Goal: Communication & Community: Share content

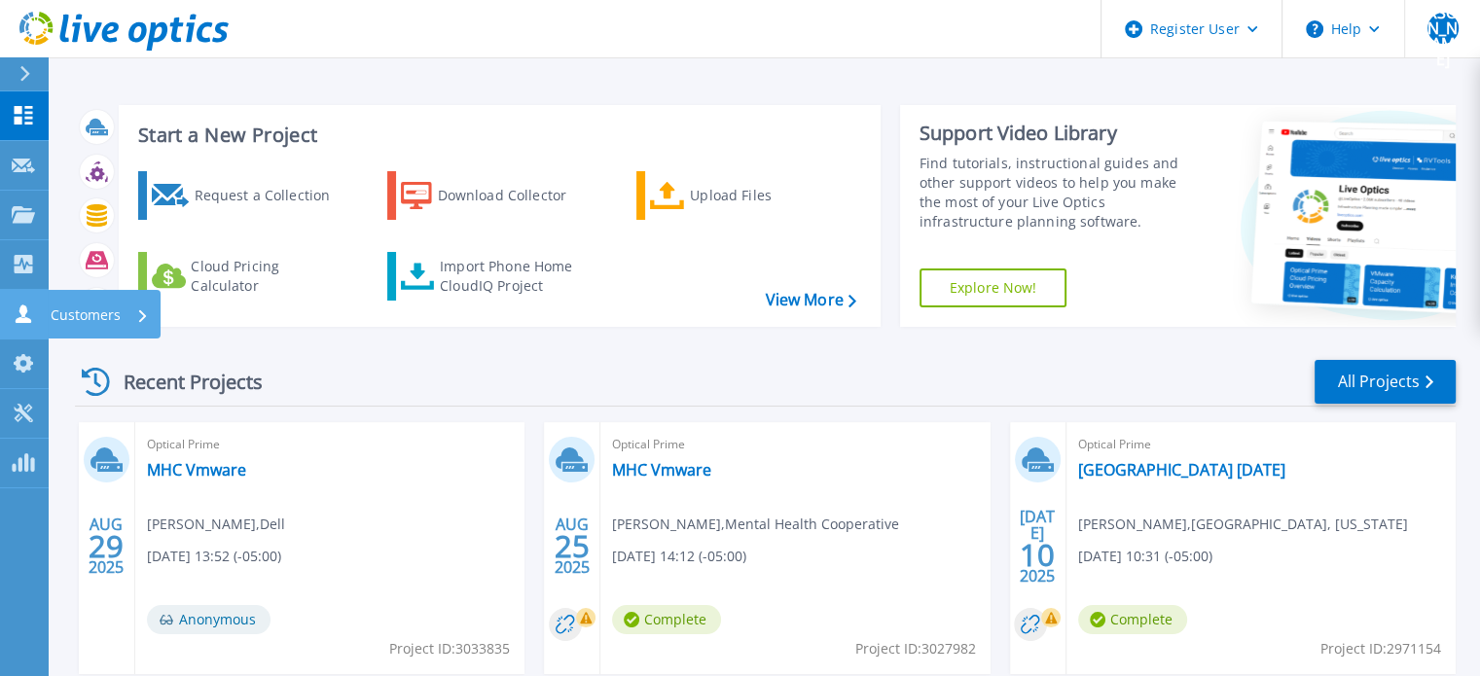
click at [28, 310] on icon at bounding box center [23, 314] width 23 height 18
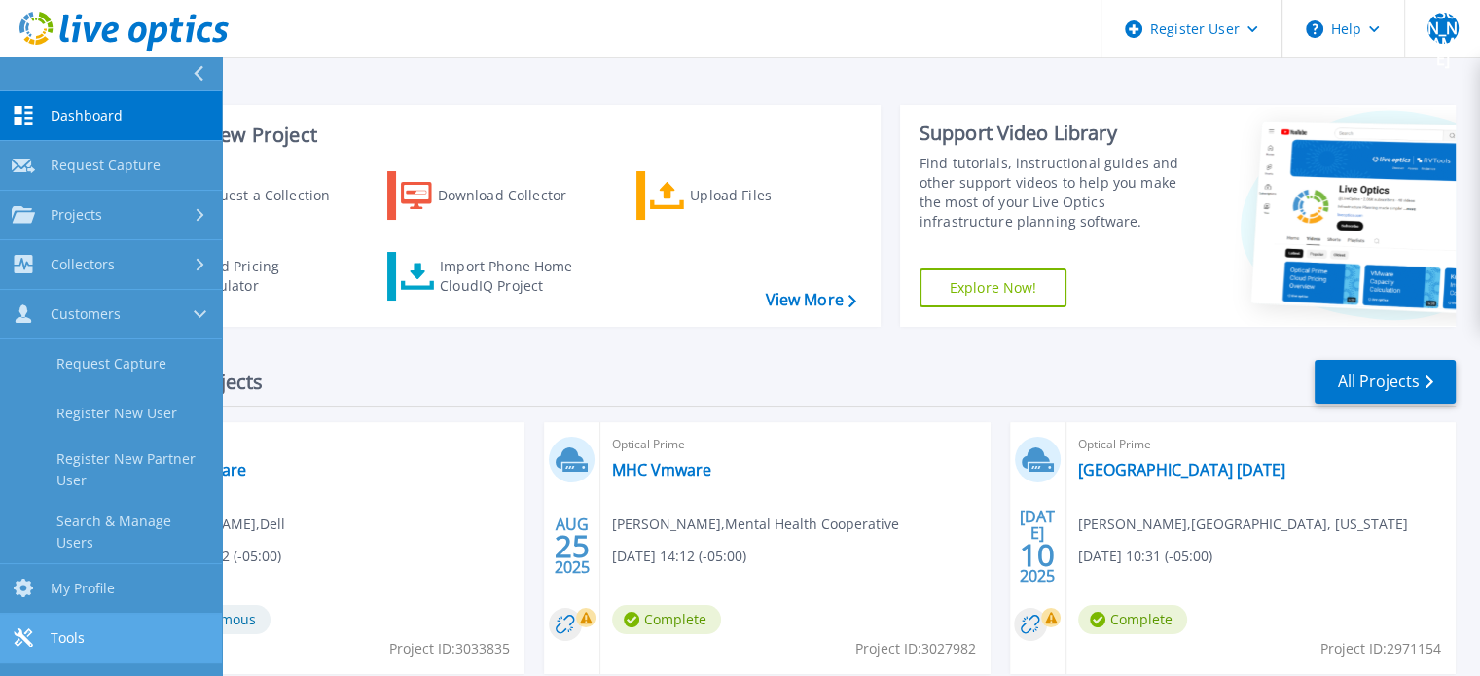
click at [51, 636] on span "Tools" at bounding box center [68, 639] width 34 height 18
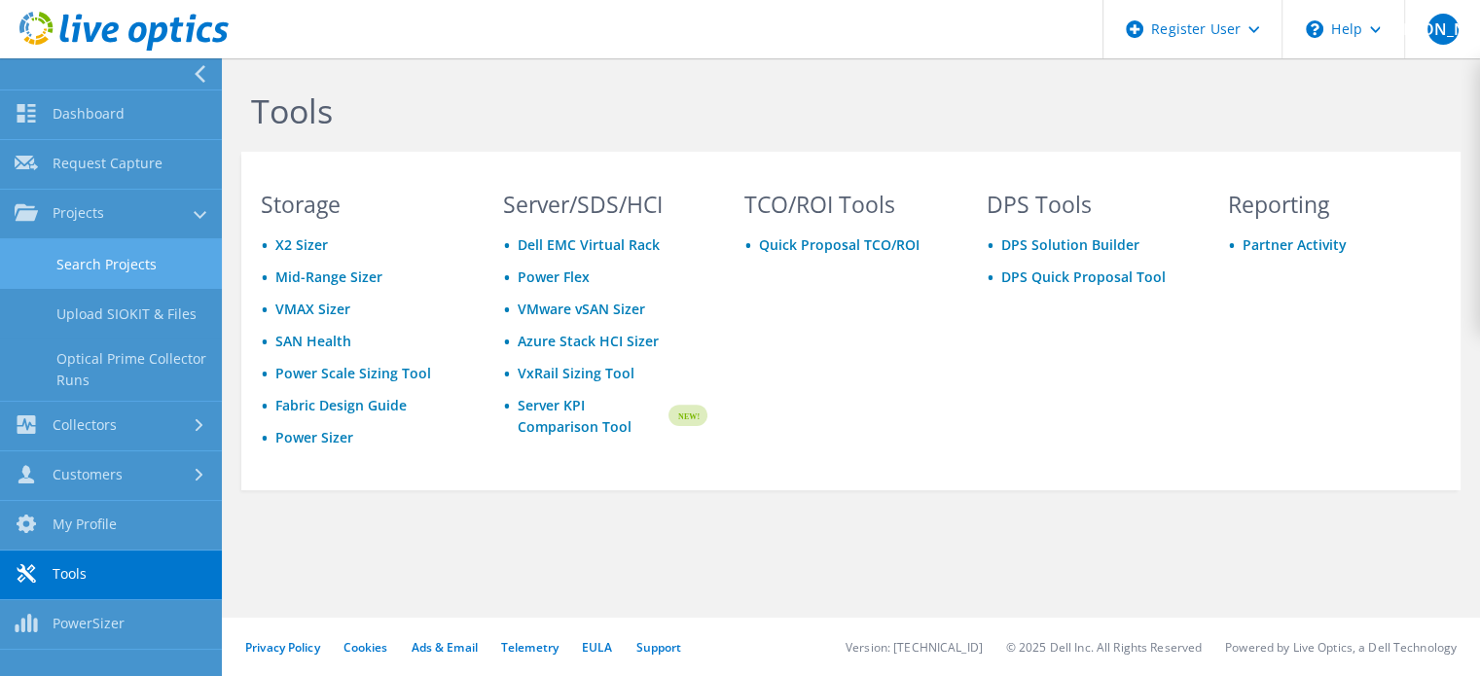
click at [80, 268] on link "Search Projects" at bounding box center [111, 264] width 222 height 50
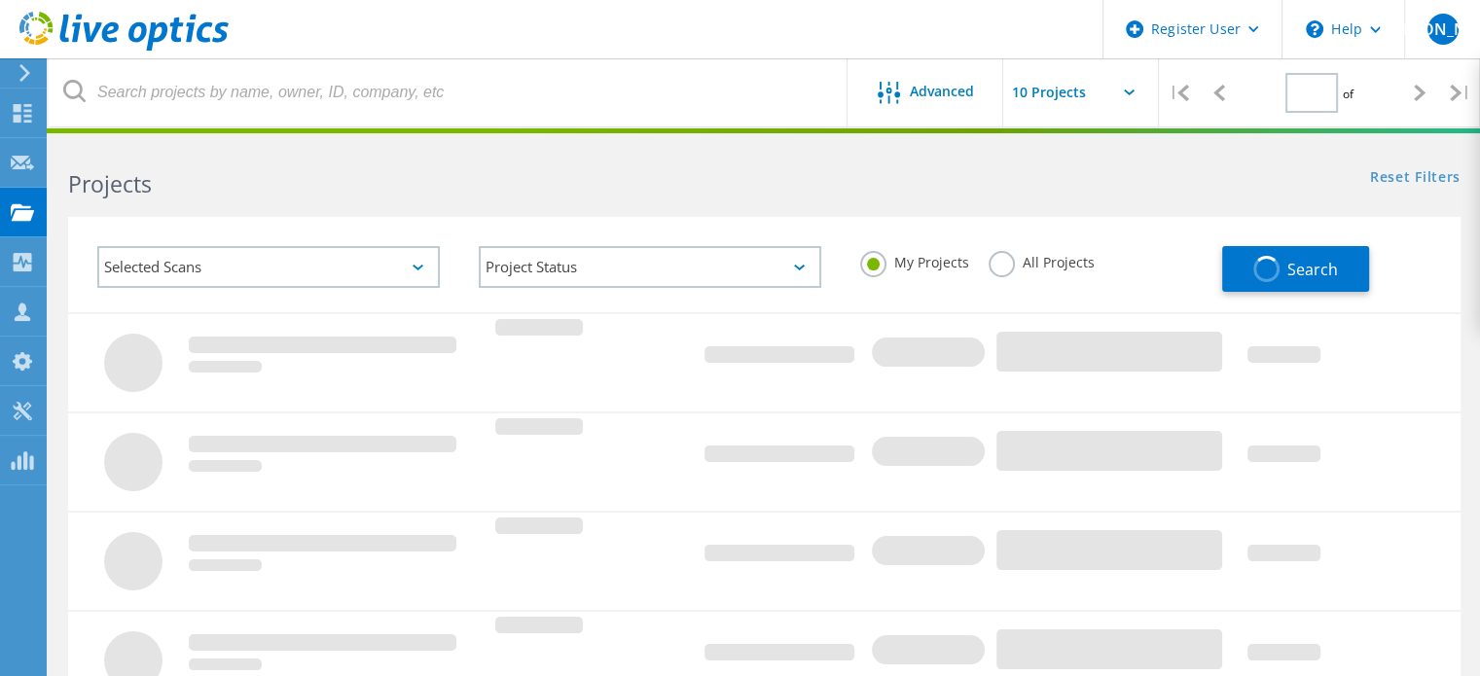
type input "1"
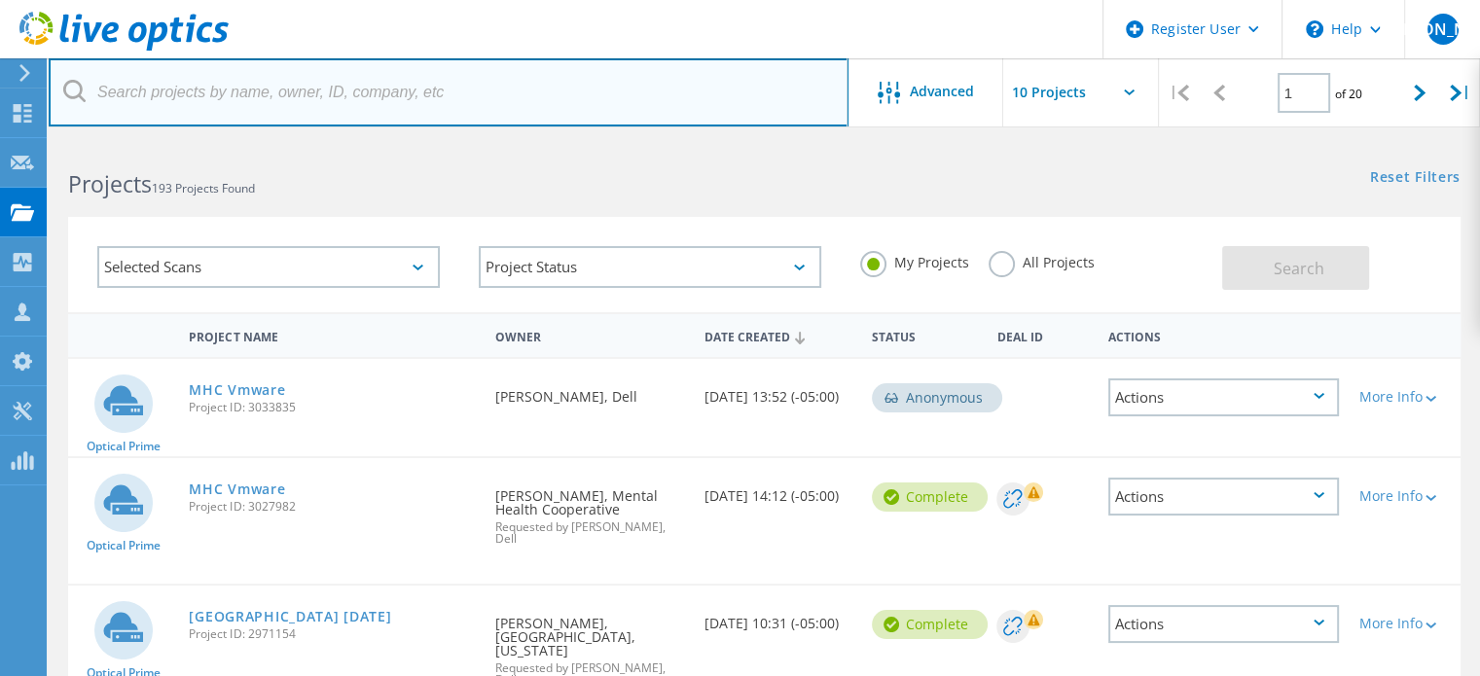
click at [344, 102] on input "text" at bounding box center [449, 92] width 800 height 68
paste input "cablanton@bistatedev.org"
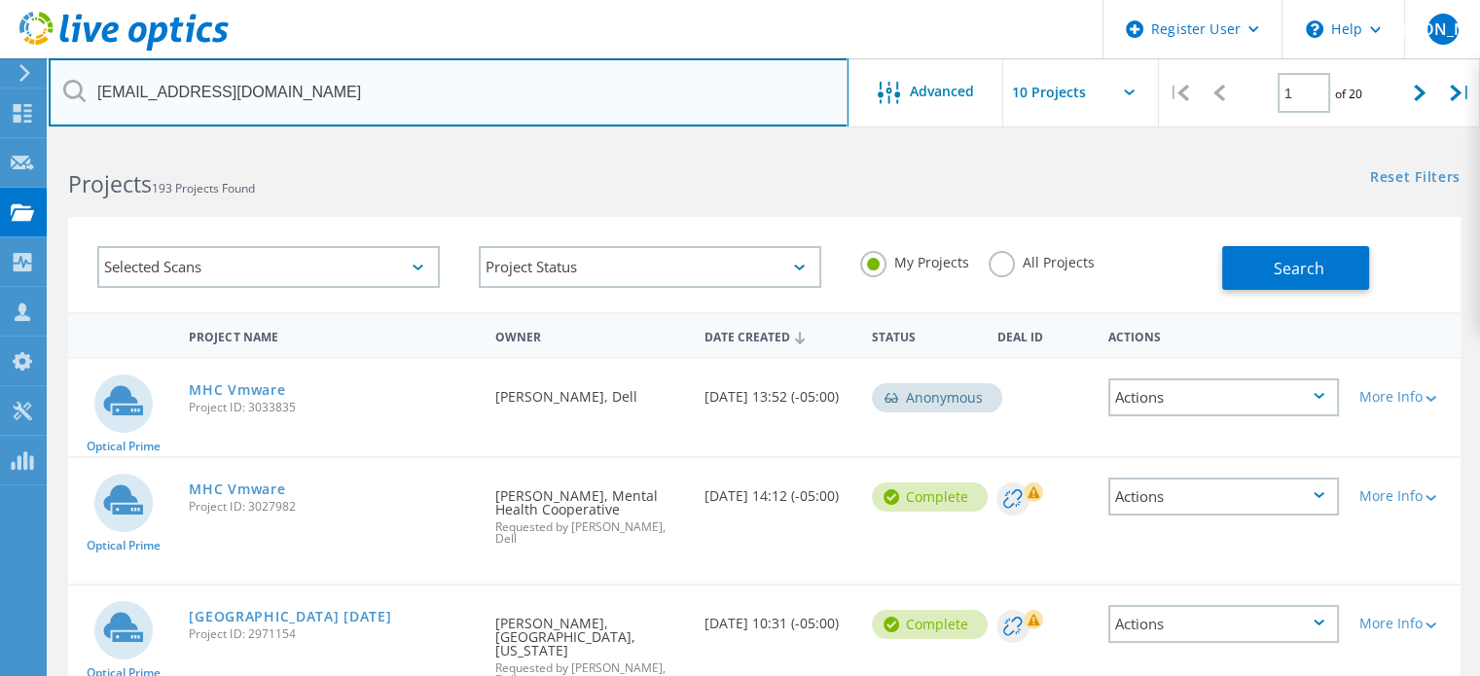
type input "cablanton@bistatedev.org"
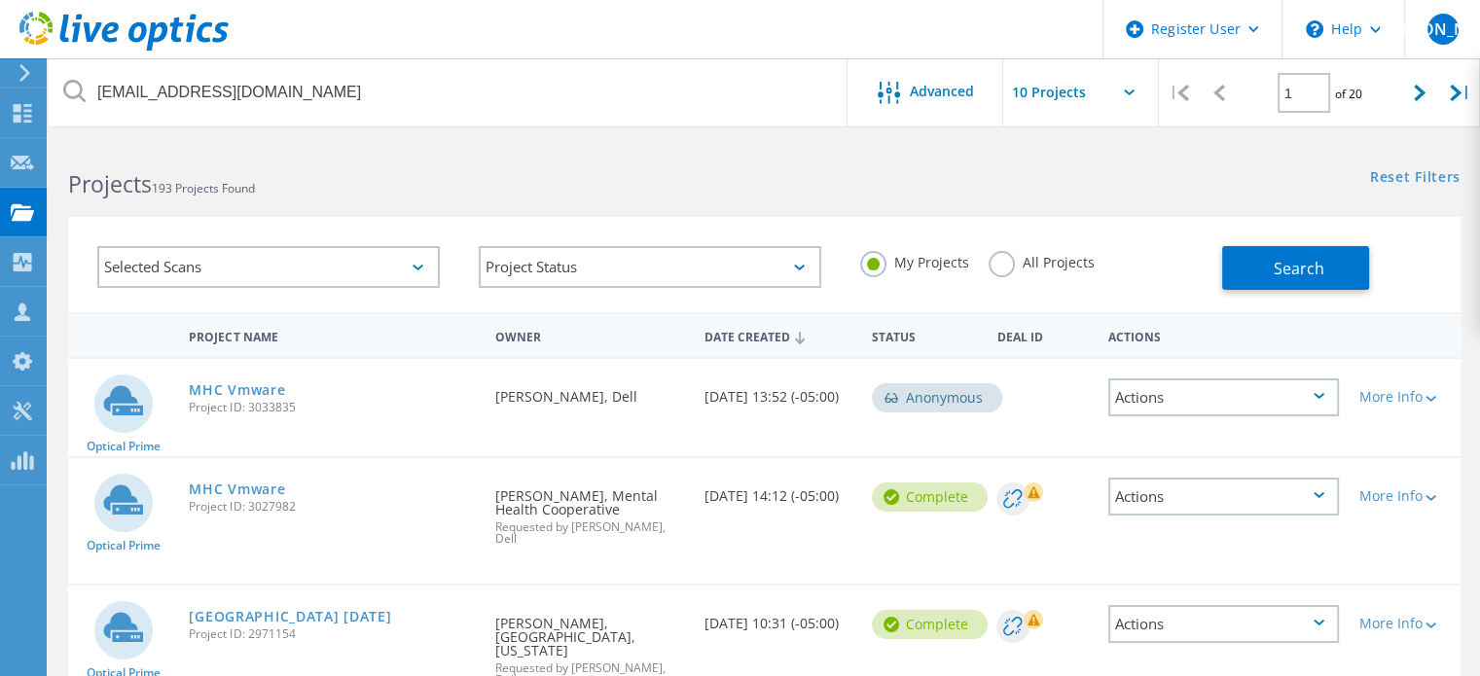
click at [1043, 272] on div "All Projects" at bounding box center [1042, 265] width 106 height 28
click at [1043, 268] on label "All Projects" at bounding box center [1042, 260] width 106 height 18
click at [0, 0] on input "All Projects" at bounding box center [0, 0] width 0 height 0
click at [1244, 257] on button "Search" at bounding box center [1295, 268] width 147 height 44
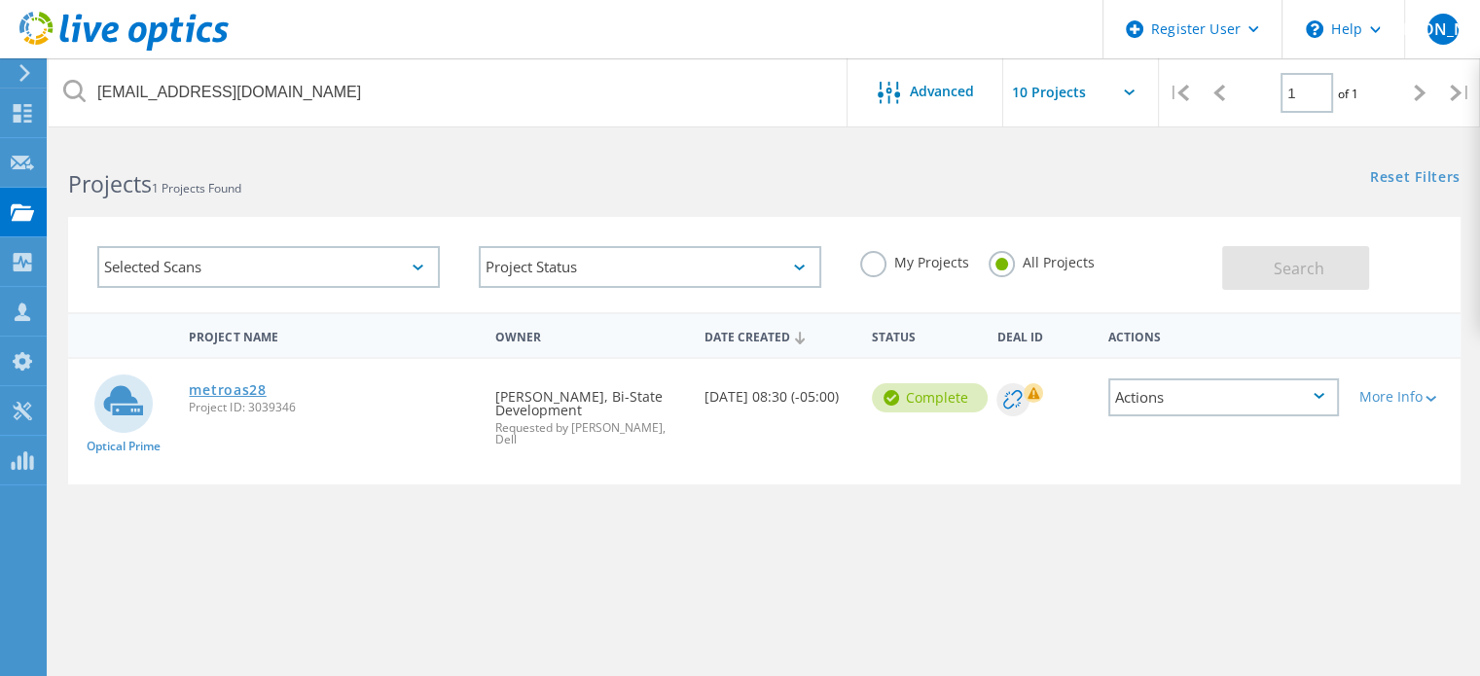
click at [208, 384] on link "metroas28" at bounding box center [227, 390] width 77 height 14
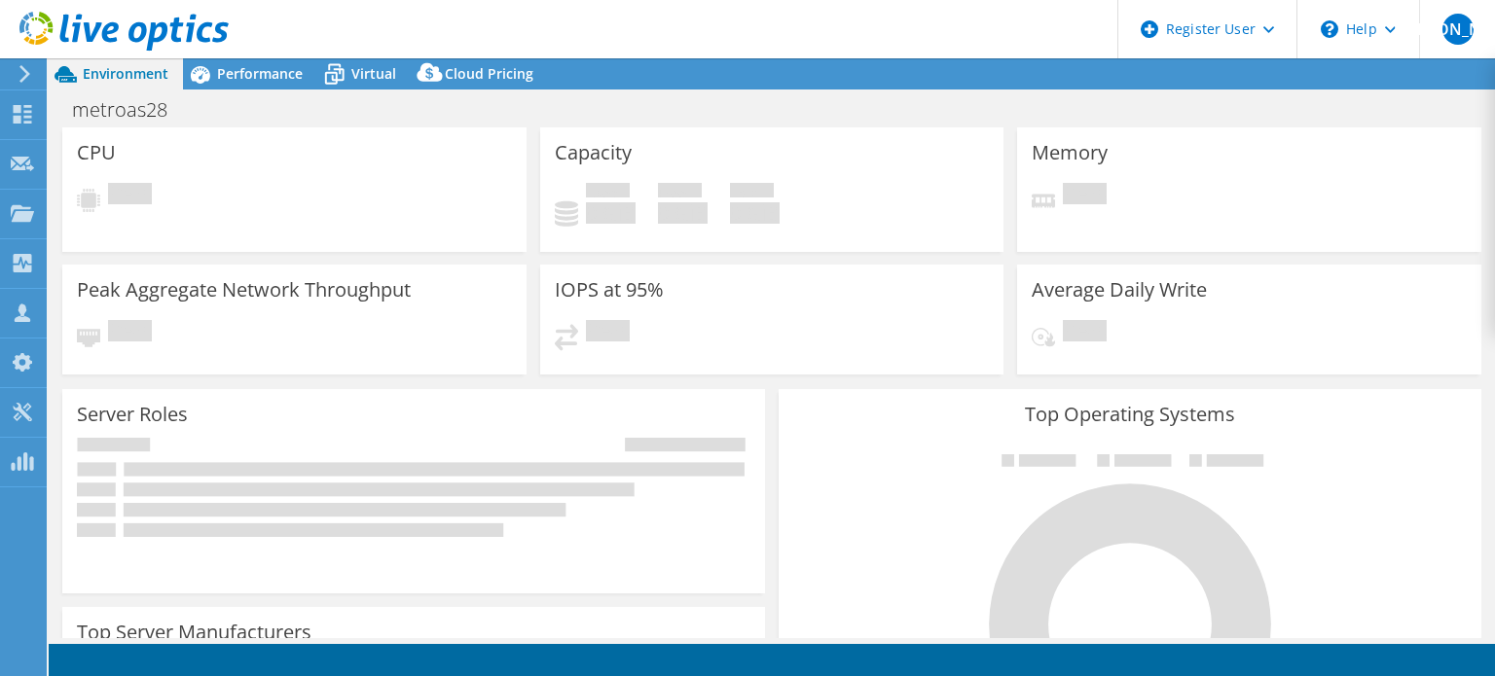
select select "USEast"
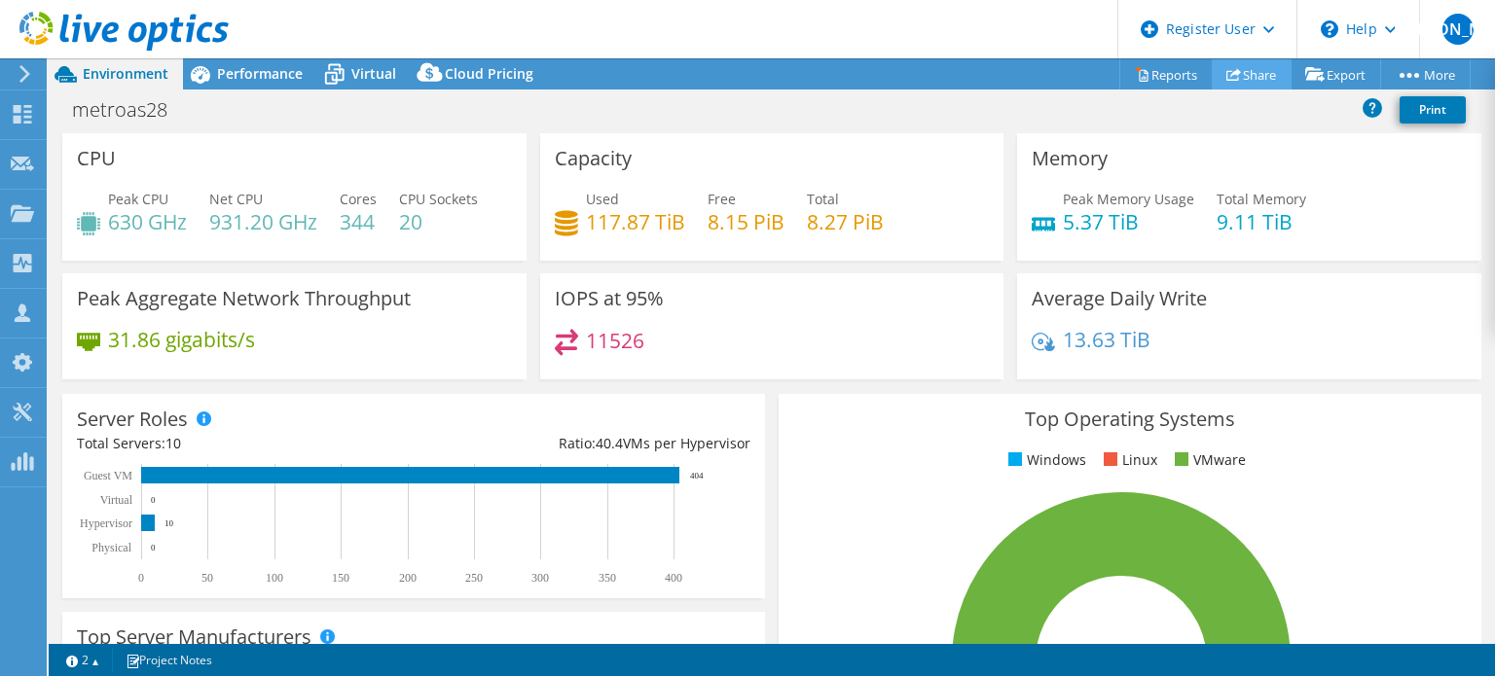
click at [1237, 70] on link "Share" at bounding box center [1252, 74] width 80 height 30
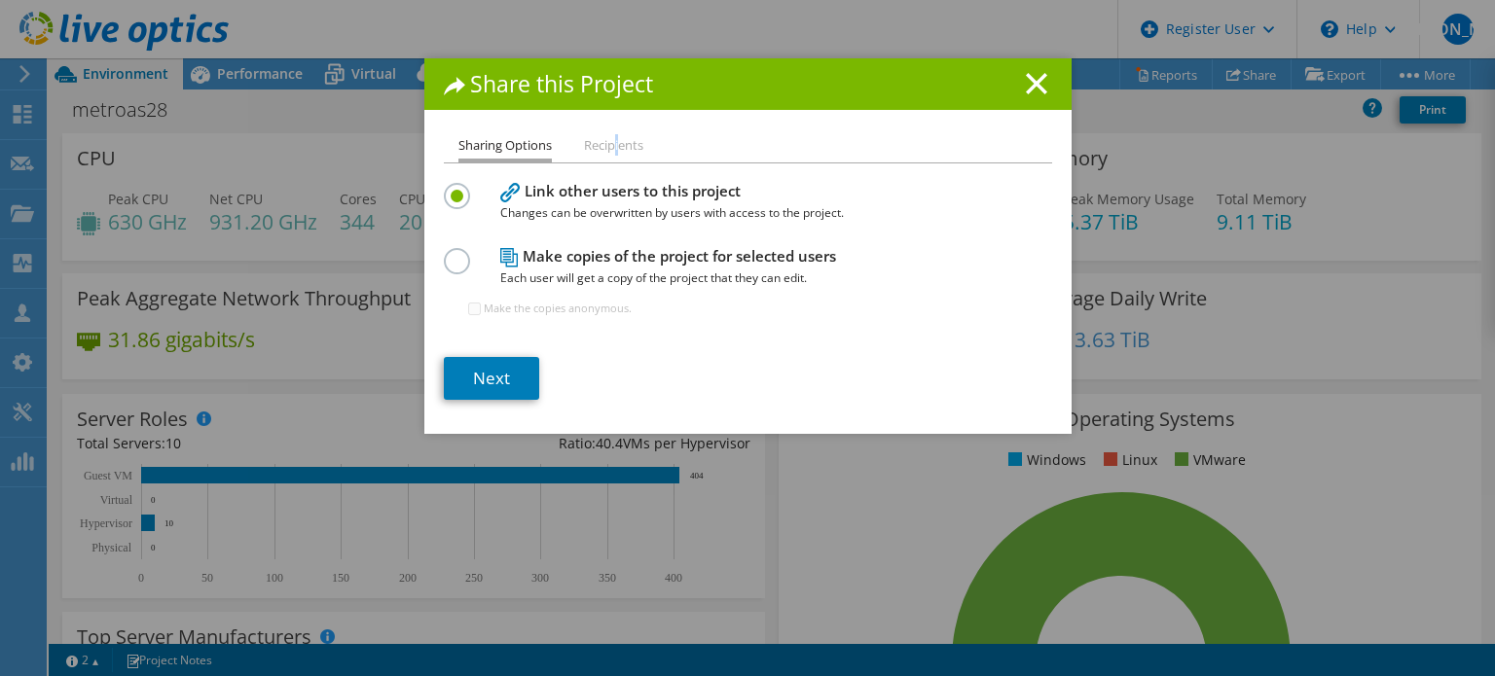
click at [611, 139] on li "Recipients" at bounding box center [613, 146] width 59 height 24
click at [610, 141] on li "Recipients" at bounding box center [613, 146] width 59 height 24
click at [881, 172] on div "Sharing Options Recipients Link other users to this project Changes can be over…" at bounding box center [747, 284] width 647 height 300
click at [452, 253] on label at bounding box center [461, 250] width 34 height 5
click at [0, 0] on input "radio" at bounding box center [0, 0] width 0 height 0
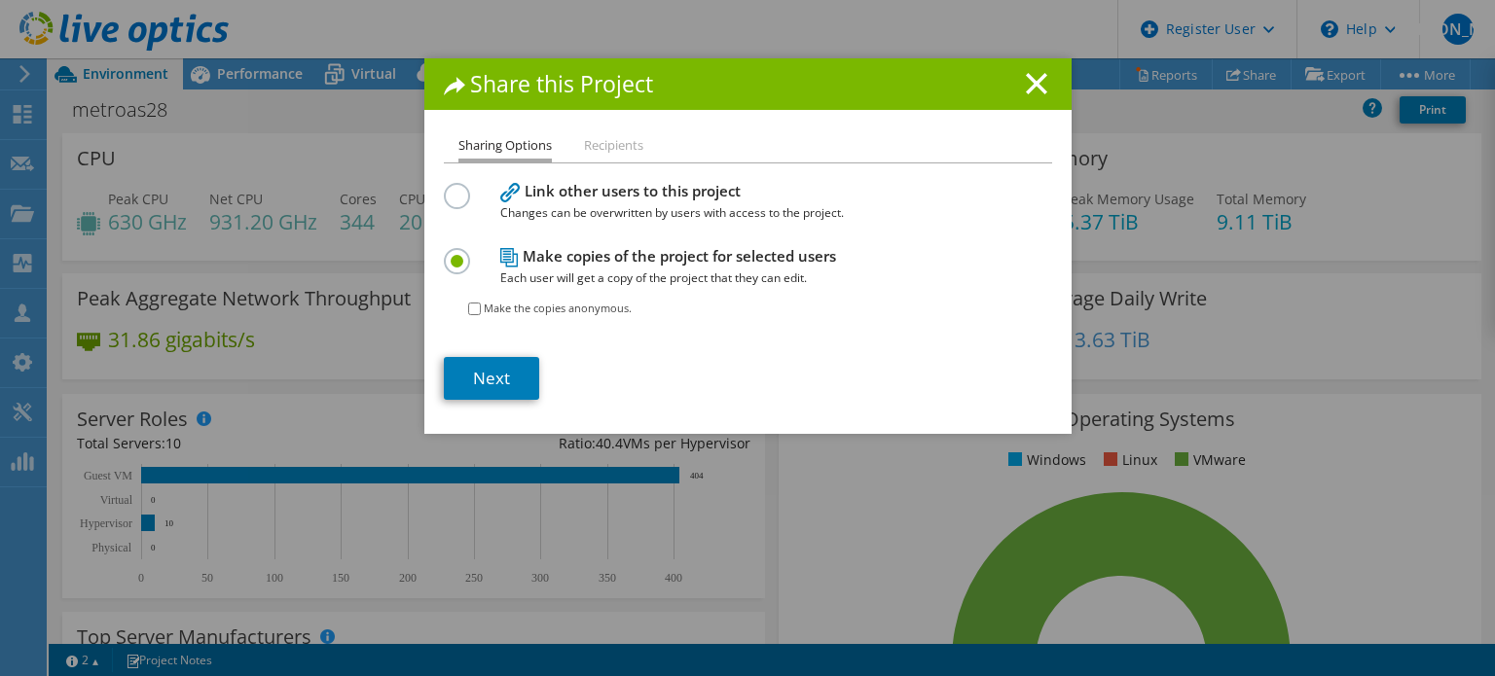
click at [444, 188] on label at bounding box center [461, 185] width 34 height 5
click at [0, 0] on input "radio" at bounding box center [0, 0] width 0 height 0
click at [507, 380] on link "Next" at bounding box center [491, 378] width 95 height 43
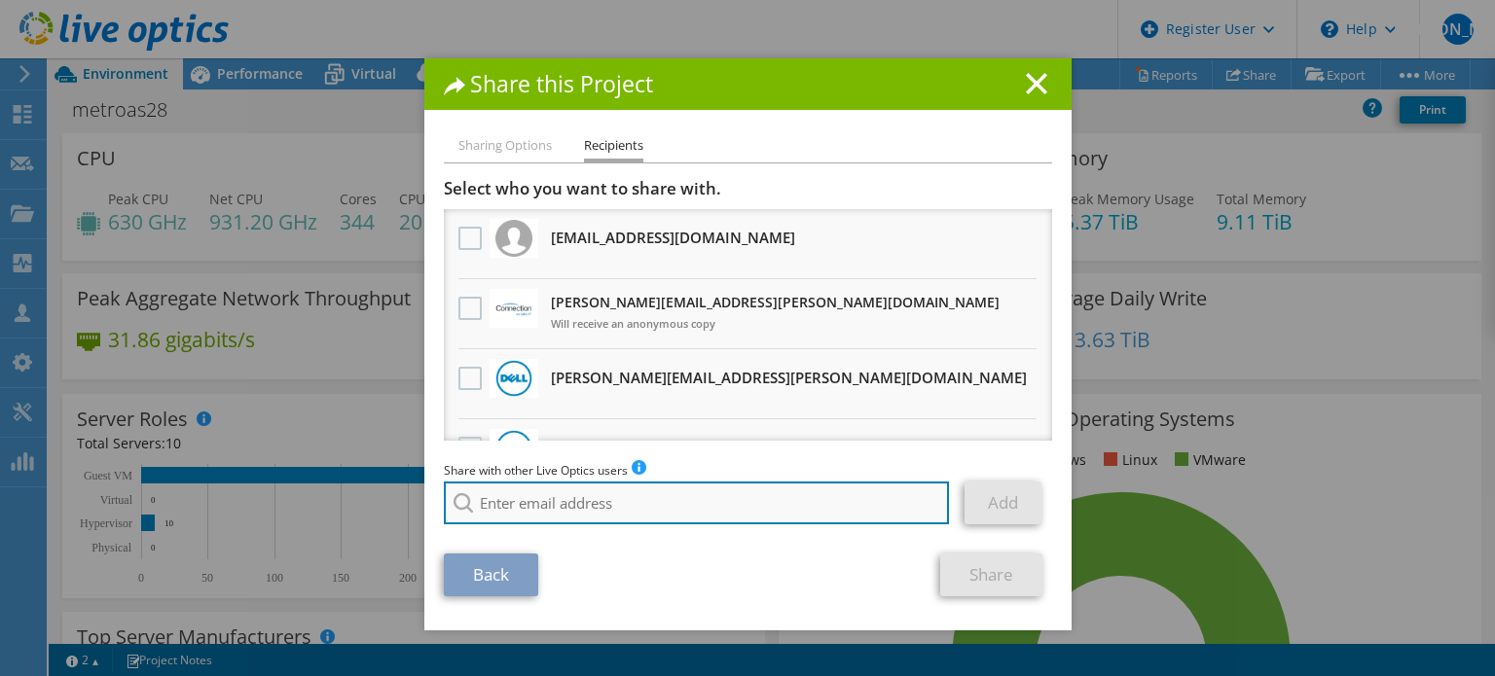
click at [627, 493] on input "search" at bounding box center [697, 503] width 506 height 43
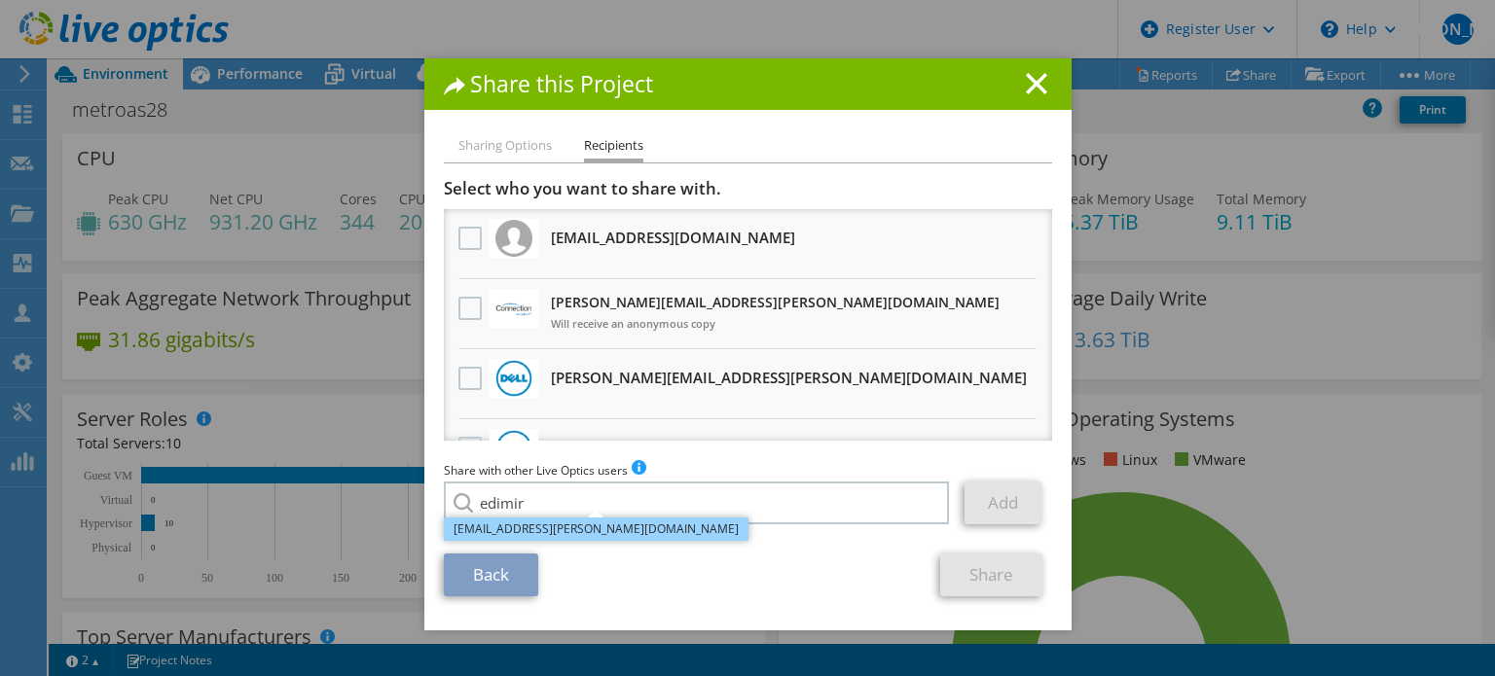
click at [595, 524] on li "Edimir.Gonzalez@dell.com" at bounding box center [596, 529] width 305 height 23
type input "Edimir.Gonzalez@dell.com"
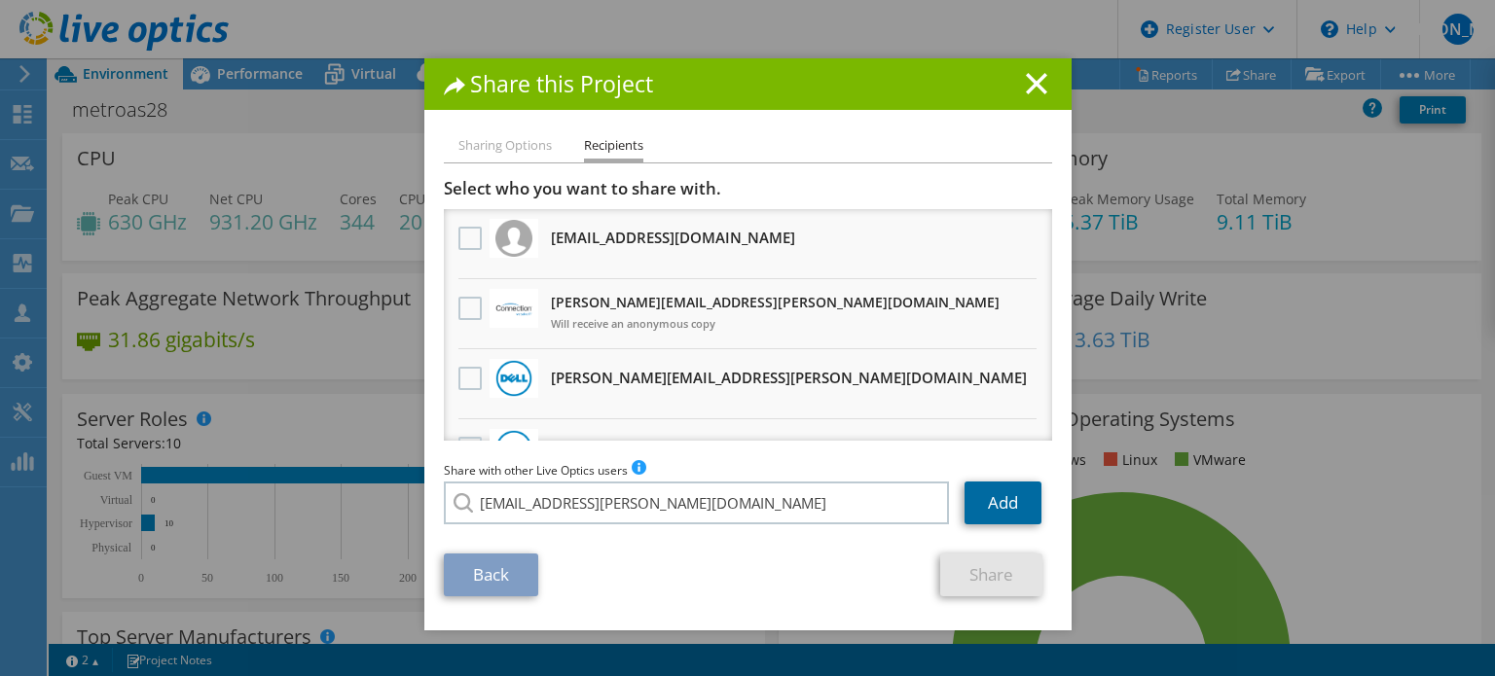
click at [998, 491] on link "Add" at bounding box center [1002, 503] width 77 height 43
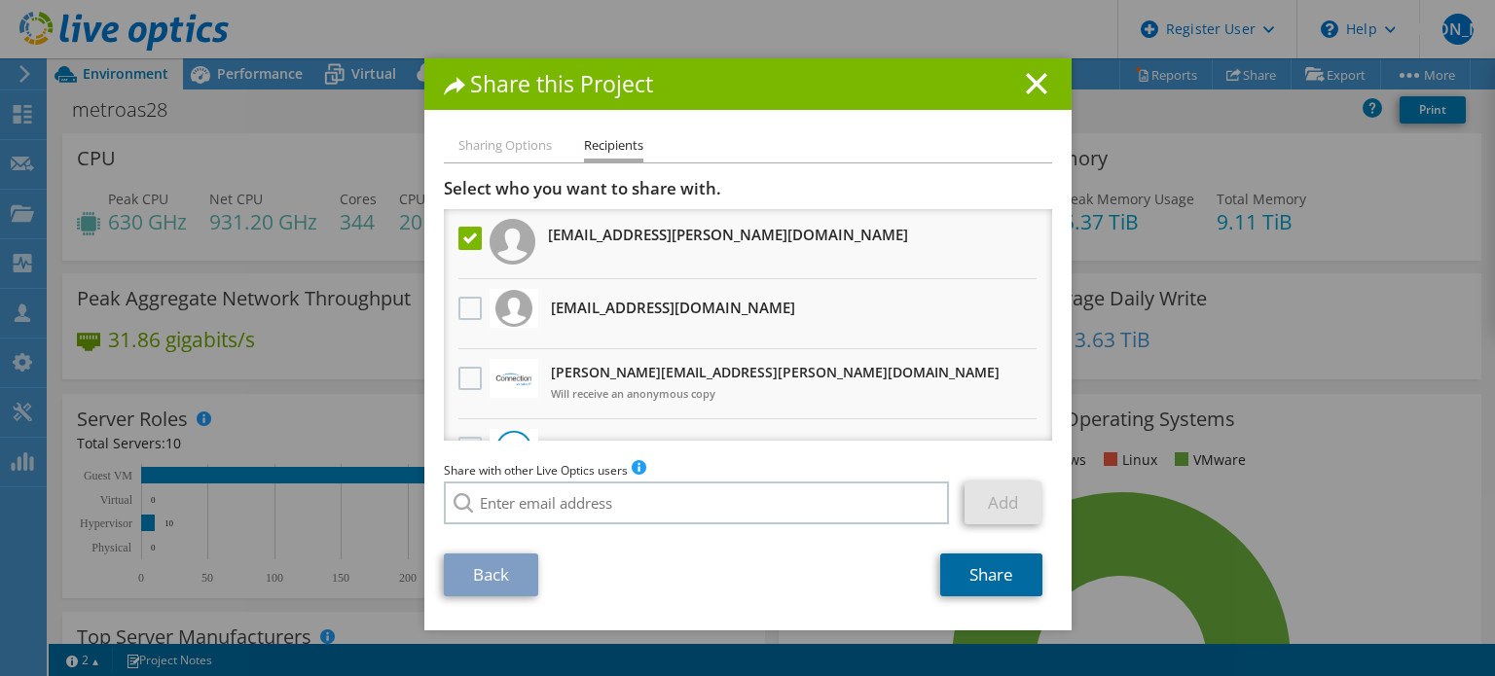
click at [988, 585] on link "Share" at bounding box center [991, 575] width 102 height 43
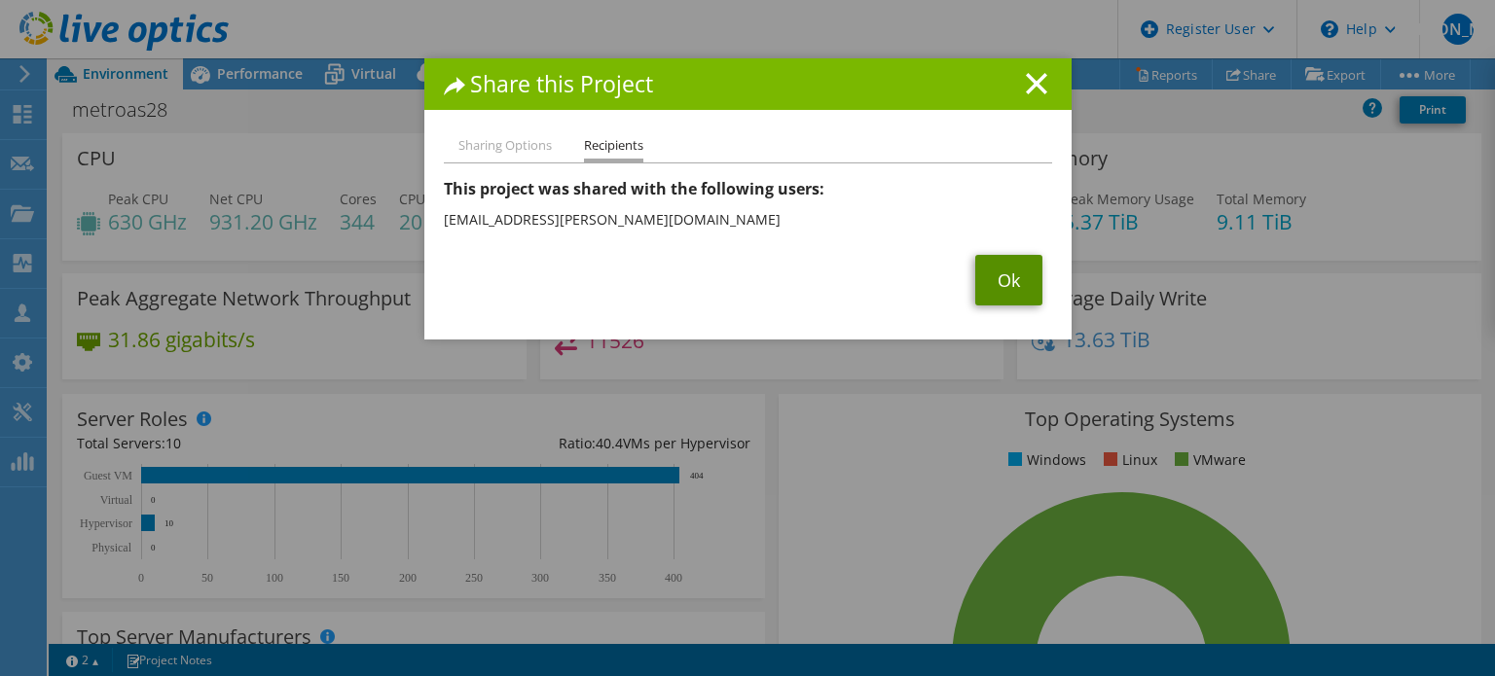
click at [998, 279] on link "Ok" at bounding box center [1008, 280] width 67 height 51
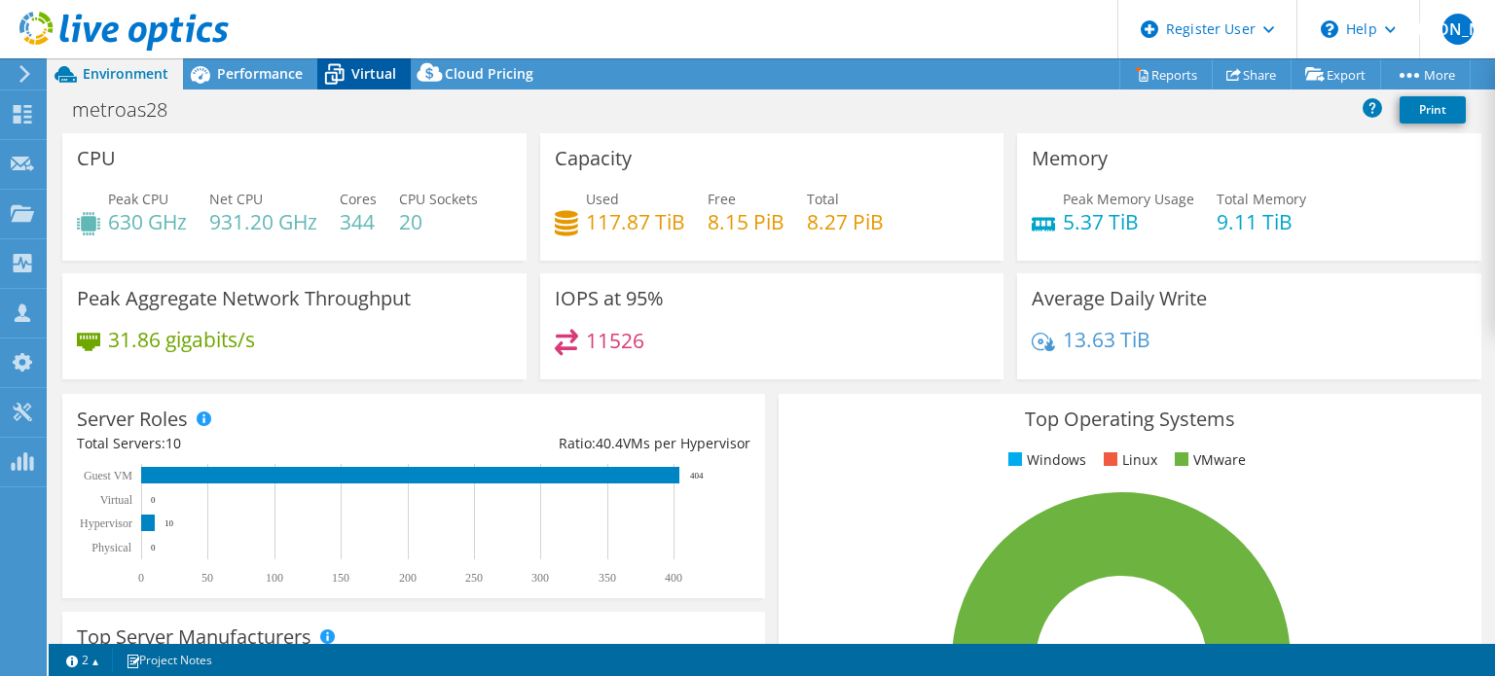
click at [367, 82] on span "Virtual" at bounding box center [373, 73] width 45 height 18
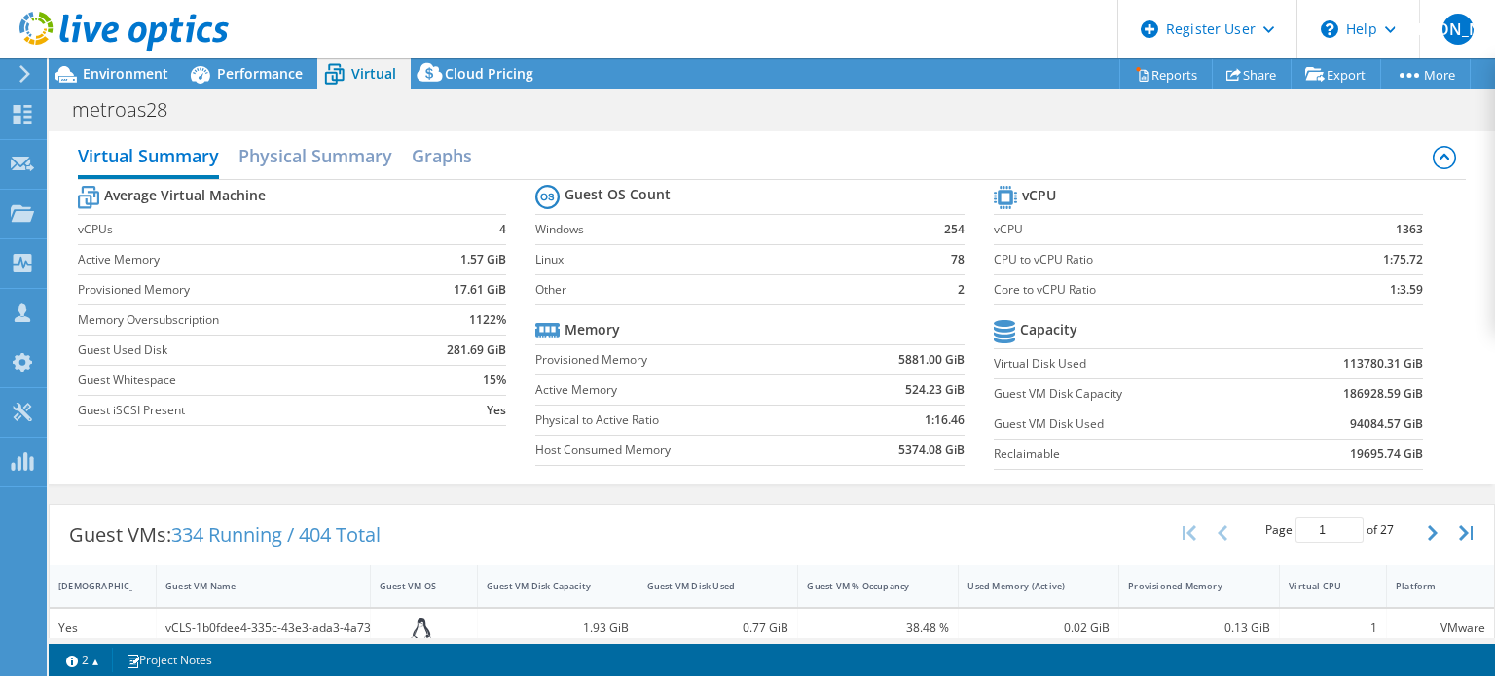
scroll to position [13, 0]
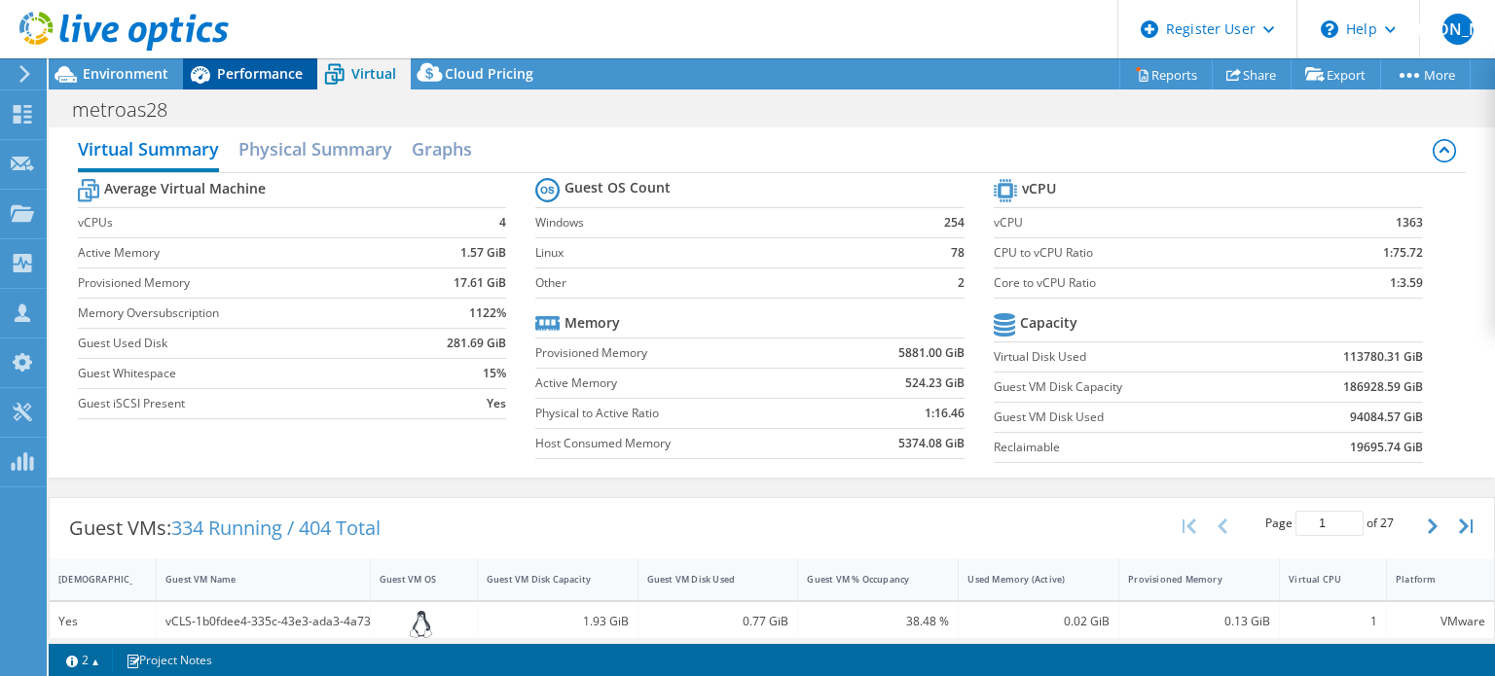
click at [229, 75] on span "Performance" at bounding box center [260, 73] width 86 height 18
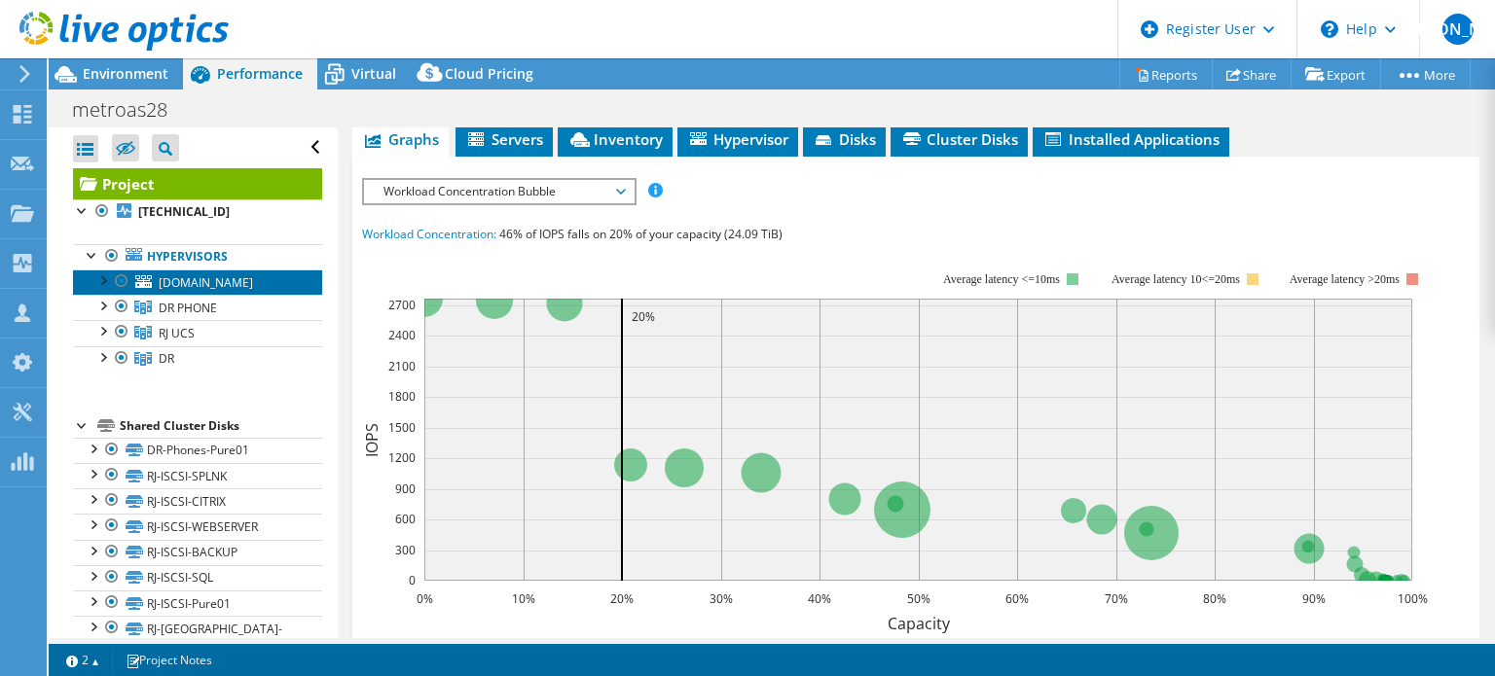
click at [253, 288] on span "metrovm40.metro.corp.metrostlouis.org" at bounding box center [206, 282] width 94 height 17
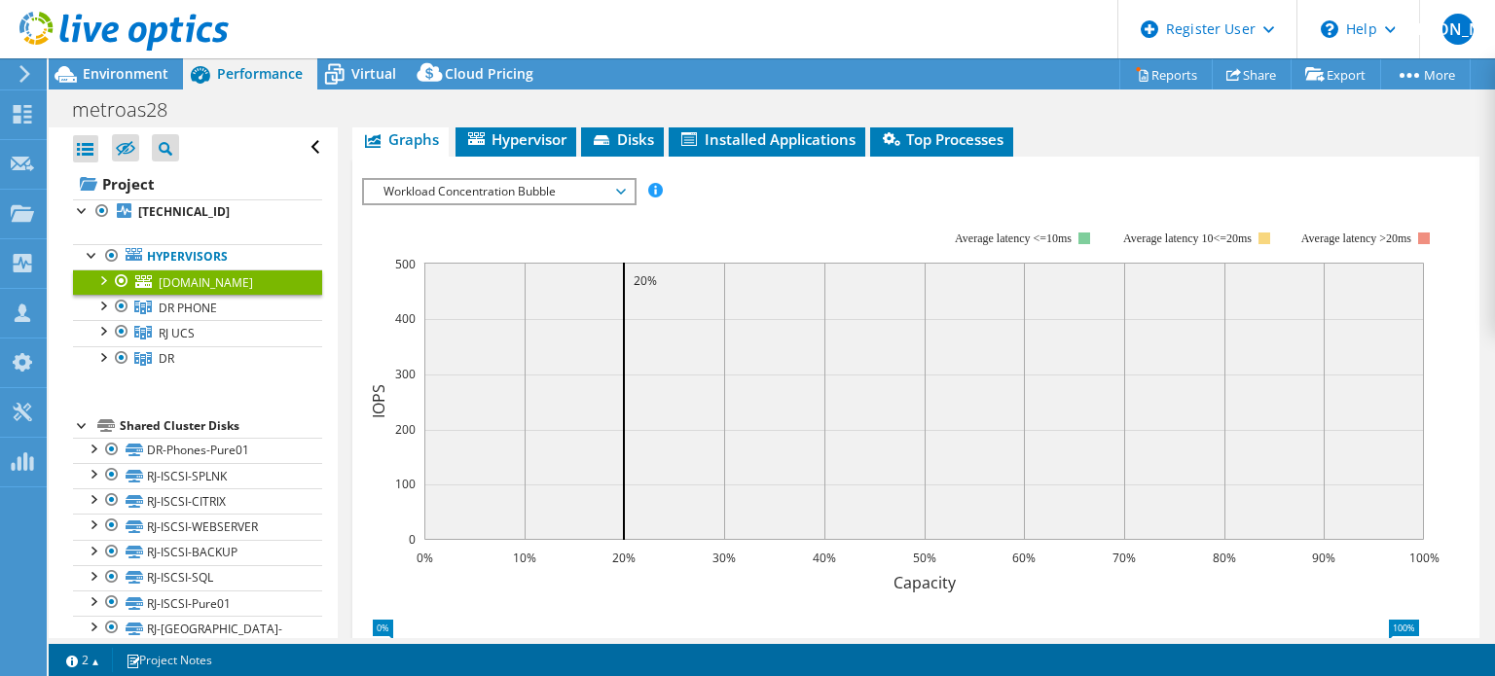
scroll to position [277, 0]
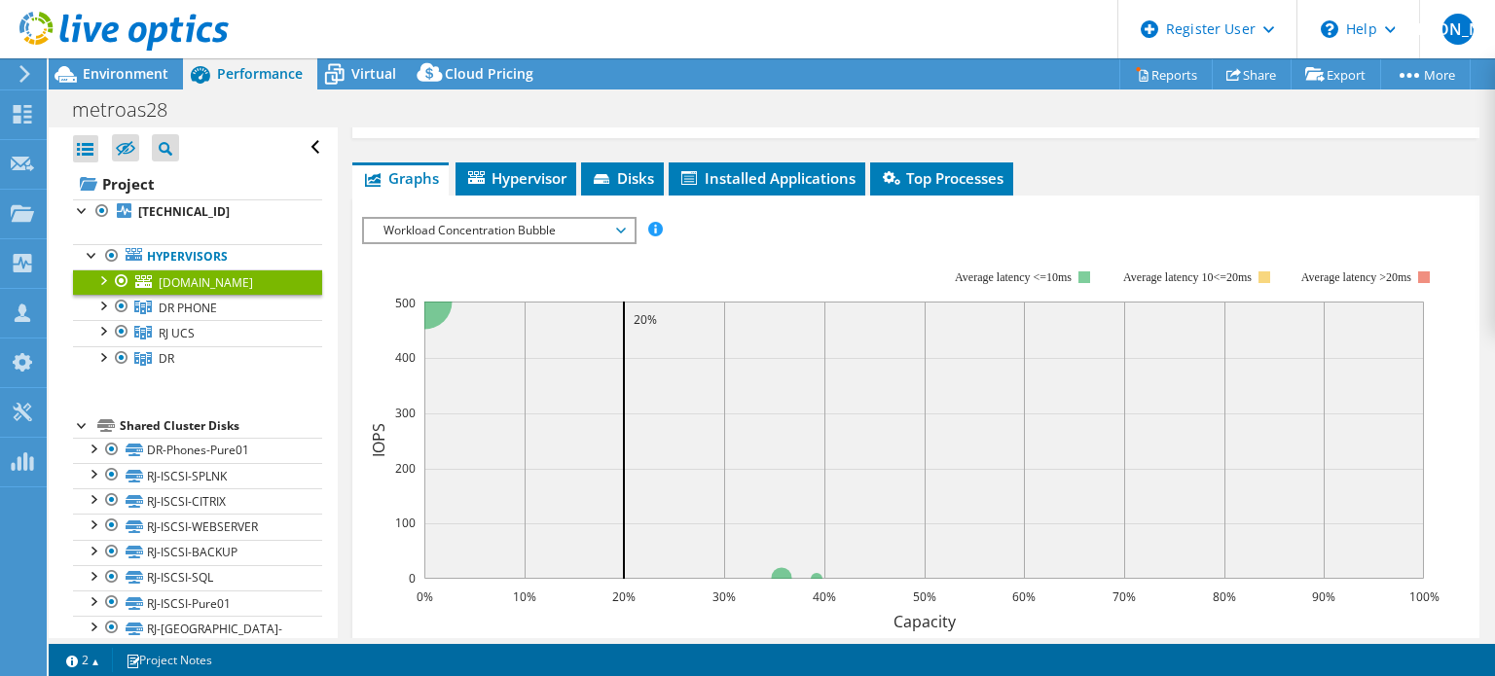
click at [250, 127] on div "Open All Close All Hide Excluded Nodes Project Tree Filter" at bounding box center [197, 147] width 249 height 41
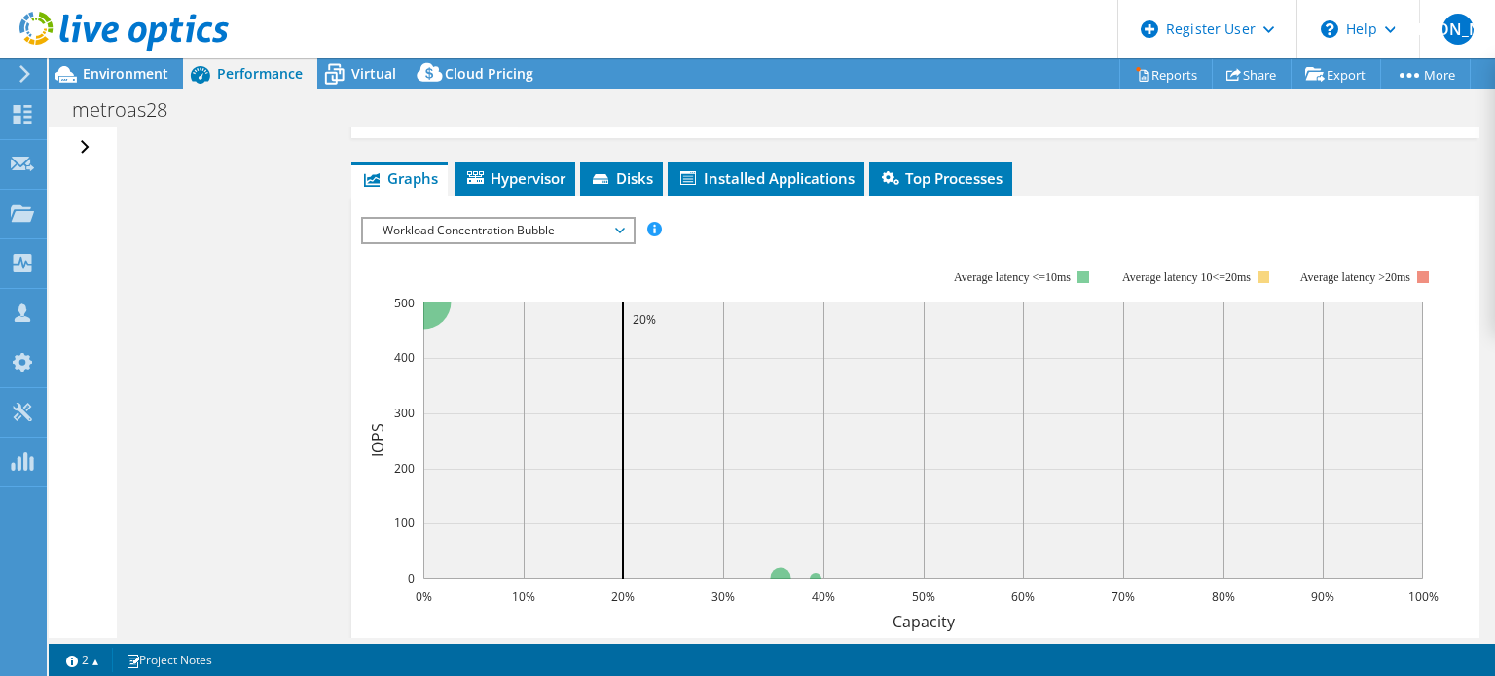
click at [83, 152] on div "Open All Close All Hide Excluded Nodes Project Tree Filter" at bounding box center [87, 147] width 28 height 41
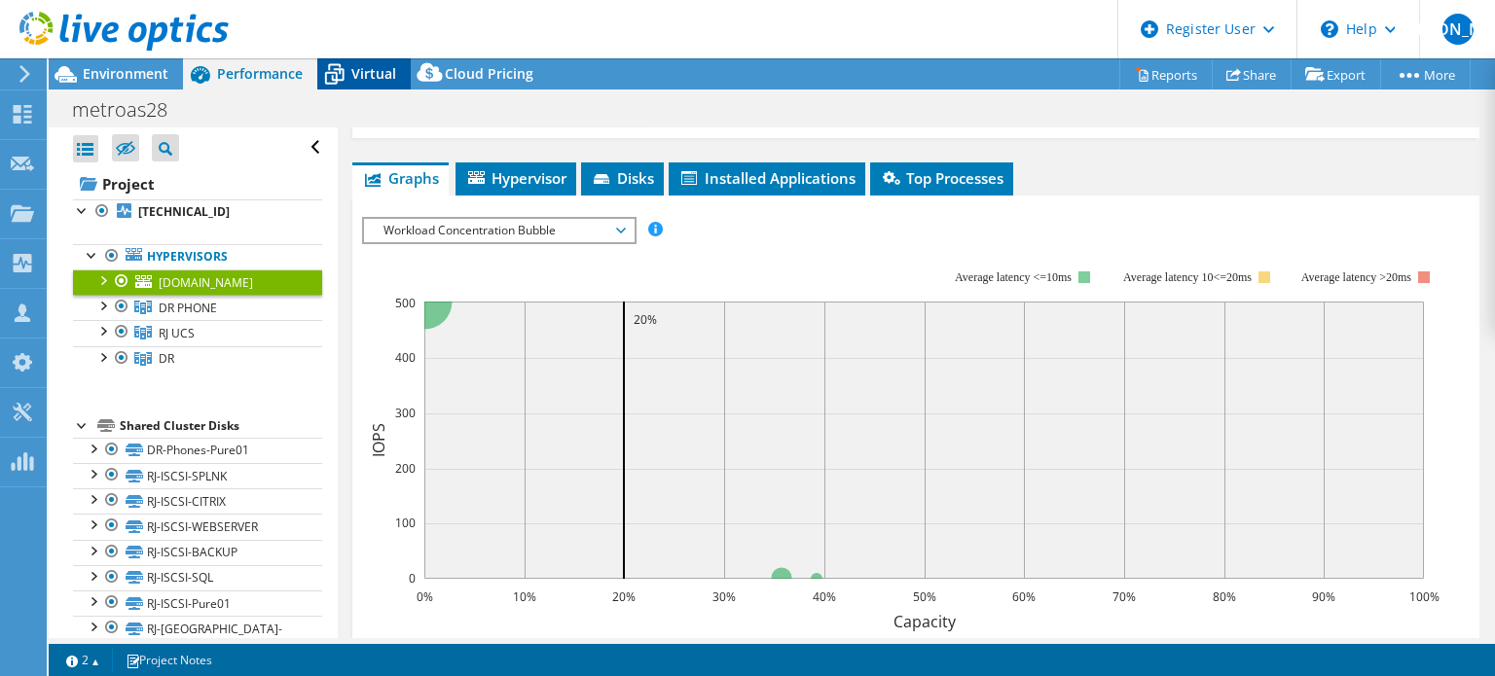
click at [343, 76] on icon at bounding box center [334, 76] width 19 height 16
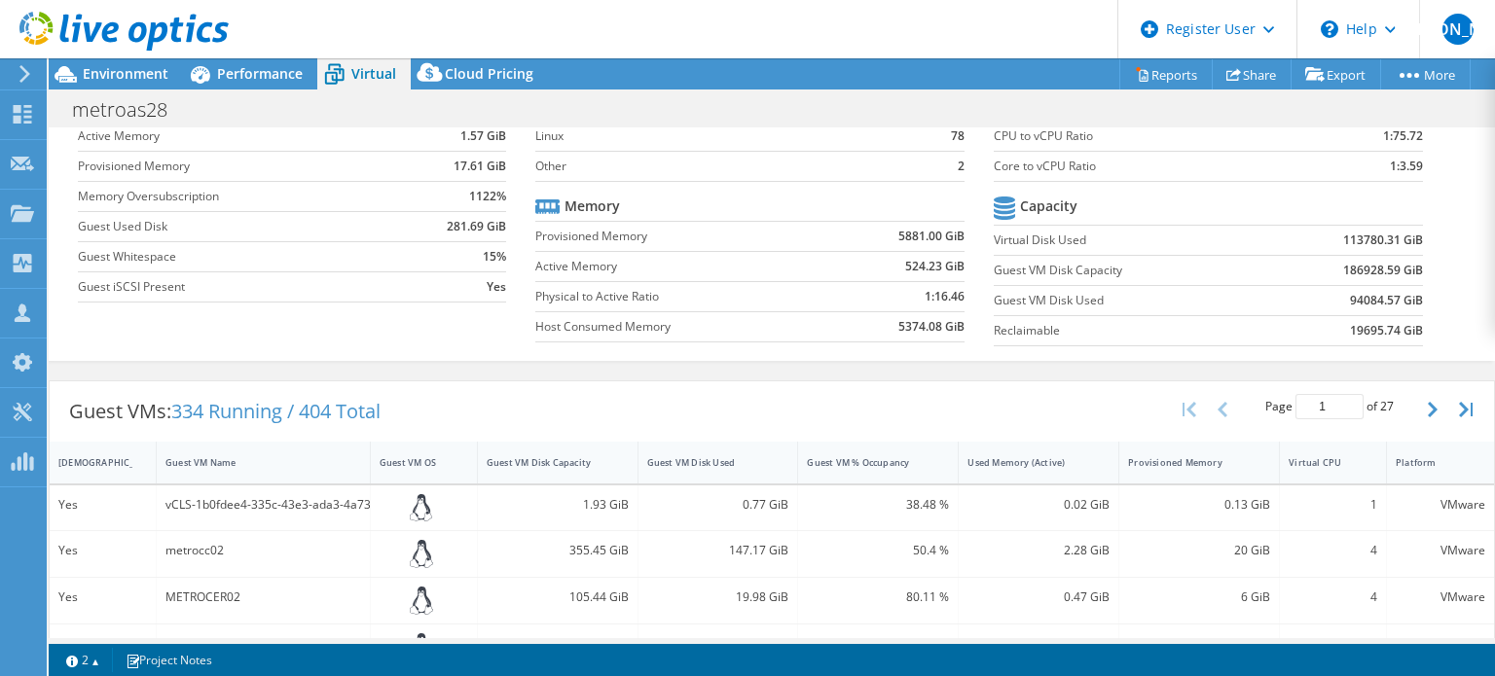
scroll to position [389, 0]
